Goal: Find specific page/section

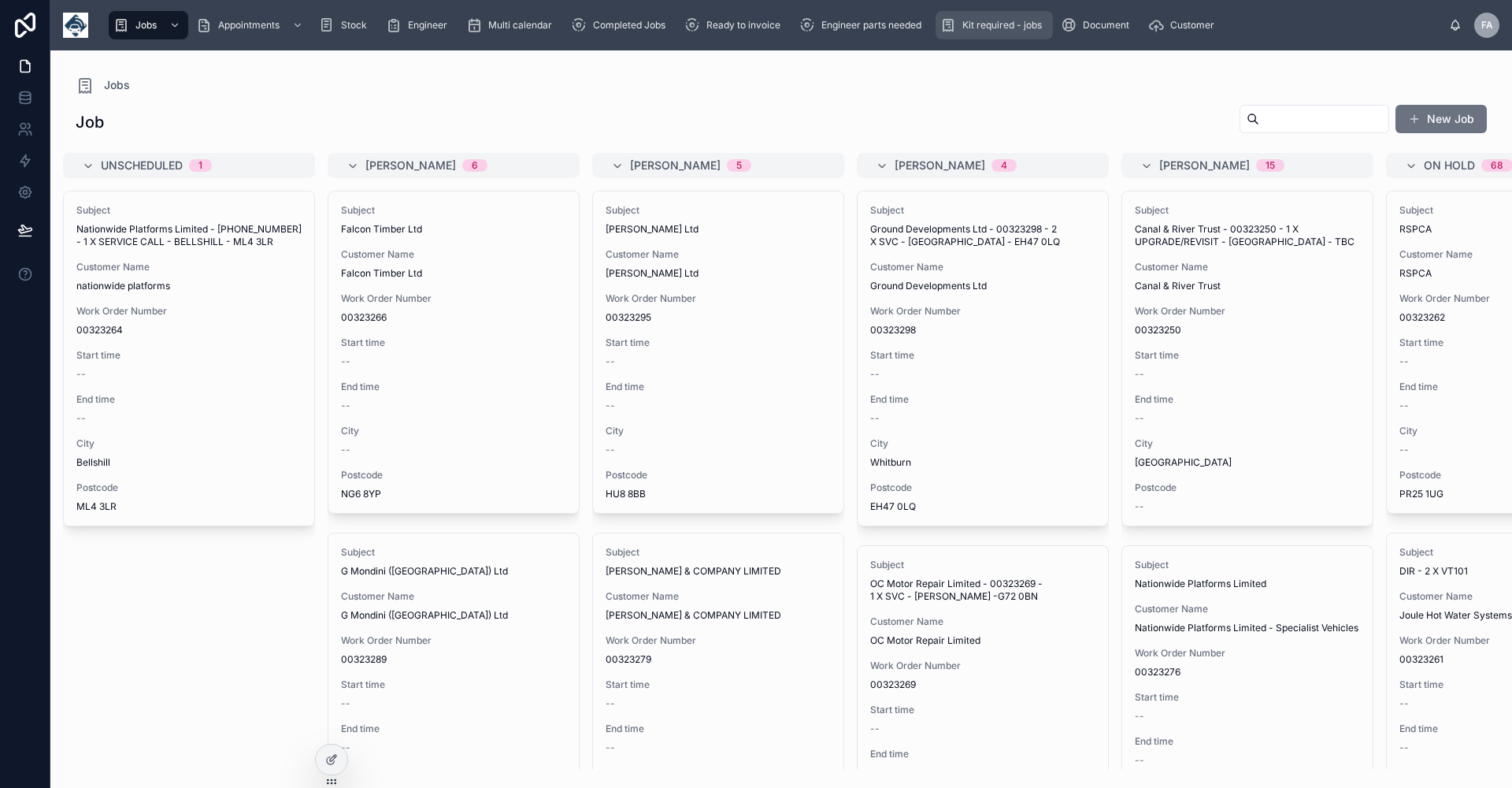
click at [1001, 30] on span "Kit required - jobs" at bounding box center [1002, 25] width 79 height 12
